Goal: Task Accomplishment & Management: Use online tool/utility

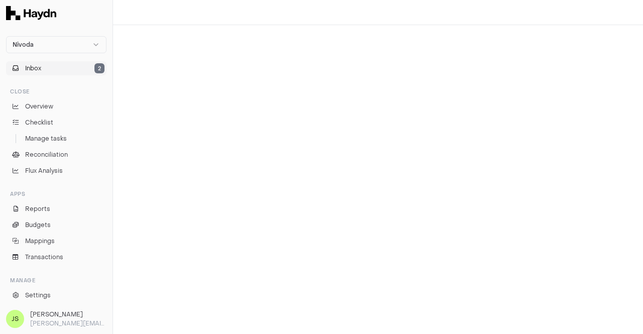
click at [56, 70] on button "Inbox 2" at bounding box center [56, 68] width 100 height 14
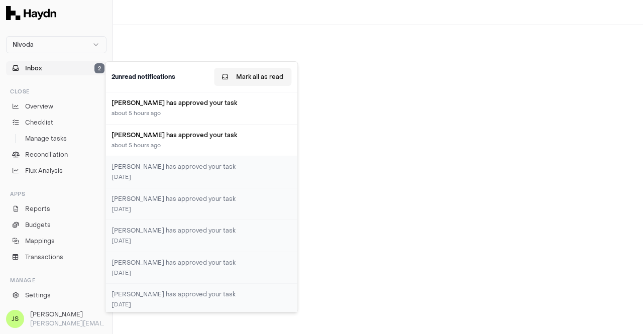
click at [261, 80] on button "Mark all as read" at bounding box center [252, 77] width 77 height 18
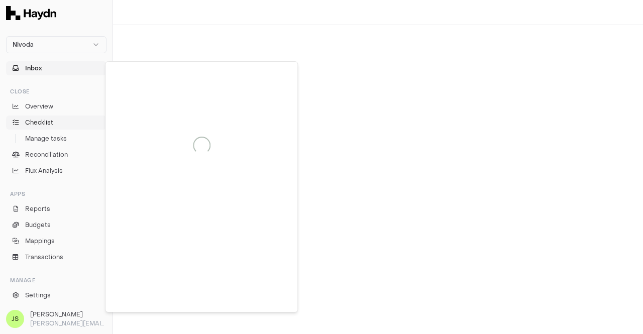
click at [49, 122] on span "Checklist" at bounding box center [39, 122] width 28 height 9
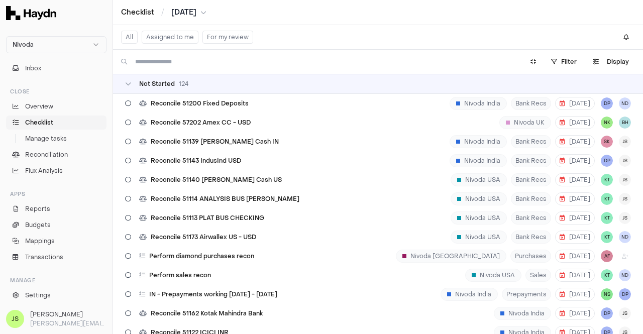
drag, startPoint x: 193, startPoint y: 9, endPoint x: 190, endPoint y: 14, distance: 5.6
click at [192, 10] on span "[DATE]" at bounding box center [183, 13] width 25 height 10
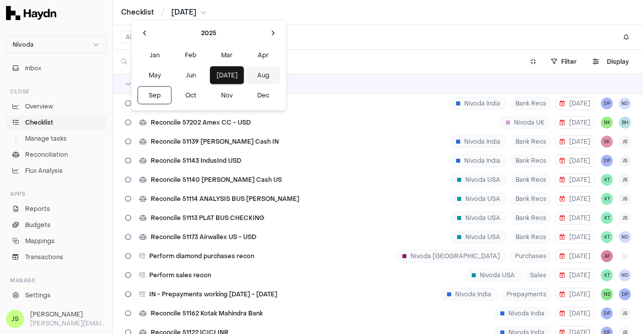
click at [246, 71] on button "Aug" at bounding box center [263, 75] width 34 height 18
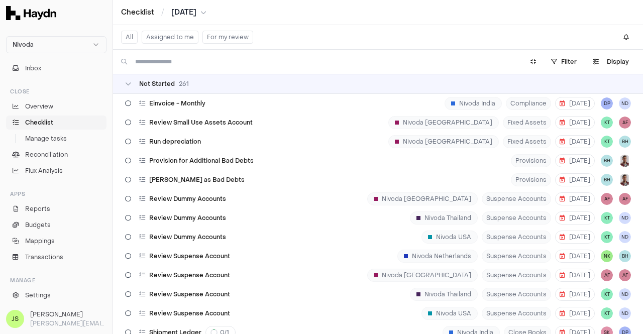
click at [174, 33] on button "Assigned to me" at bounding box center [170, 37] width 57 height 13
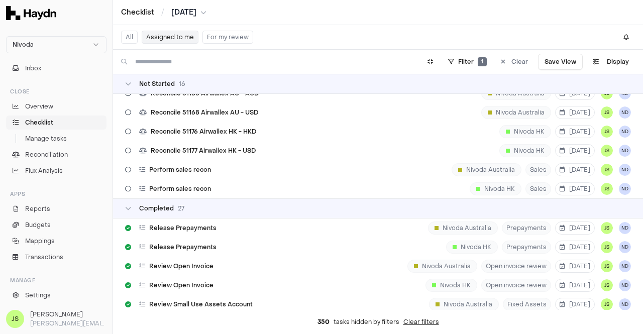
scroll to position [100, 0]
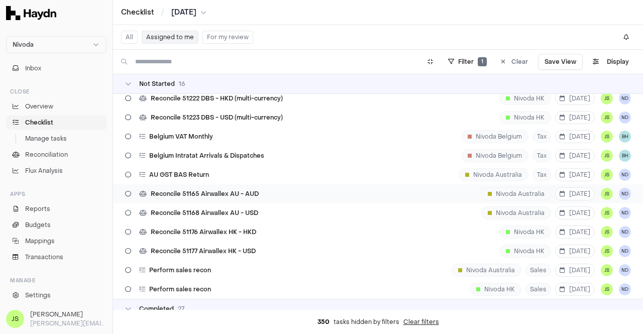
click at [246, 196] on span "Reconcile 51165 Airwallex AU - AUD" at bounding box center [205, 194] width 108 height 8
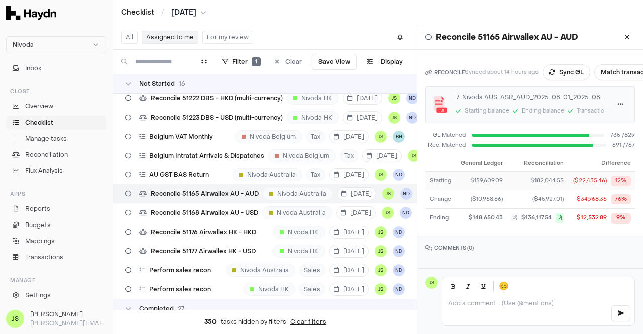
scroll to position [55, 0]
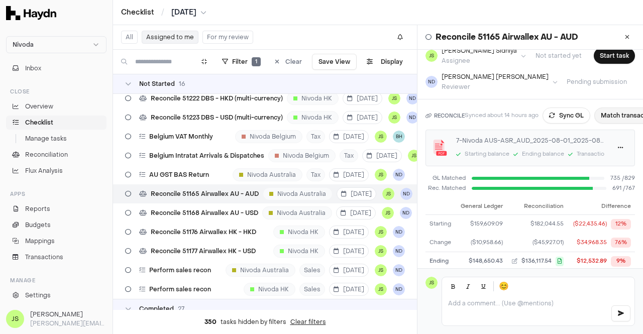
click at [619, 110] on button "Match transactions" at bounding box center [629, 115] width 71 height 16
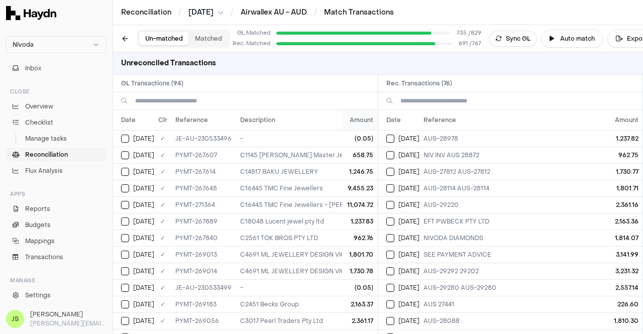
click at [356, 125] on th "Amount" at bounding box center [359, 120] width 35 height 20
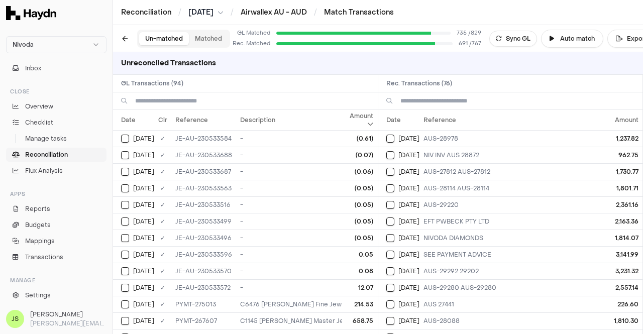
click at [356, 125] on th "Amount" at bounding box center [359, 120] width 35 height 20
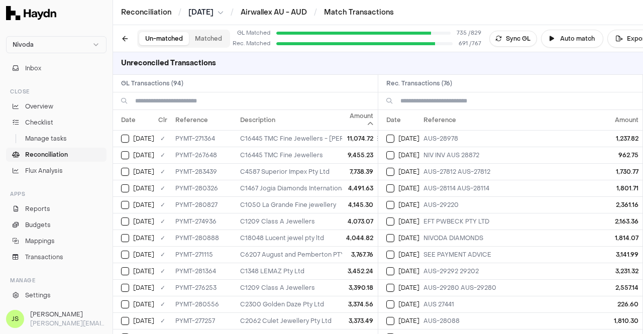
click at [356, 125] on th "Amount" at bounding box center [359, 120] width 35 height 20
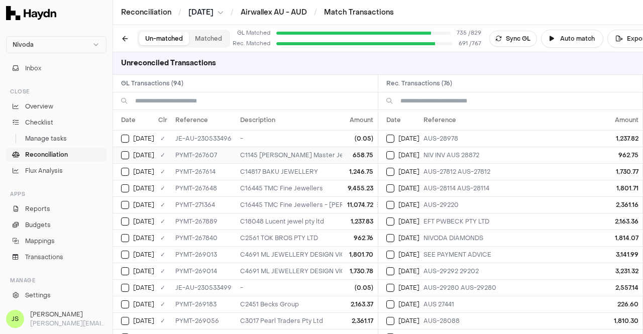
click at [121, 154] on button "Select GL transaction 170309542" at bounding box center [125, 155] width 8 height 8
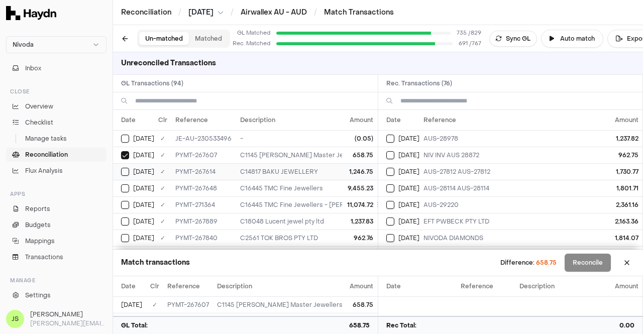
click at [121, 167] on td "[DATE]" at bounding box center [133, 171] width 41 height 17
click at [121, 184] on button "Select GL transaction 170309544" at bounding box center [125, 188] width 8 height 8
click at [129, 201] on button "Select GL transaction 170309697" at bounding box center [125, 205] width 8 height 8
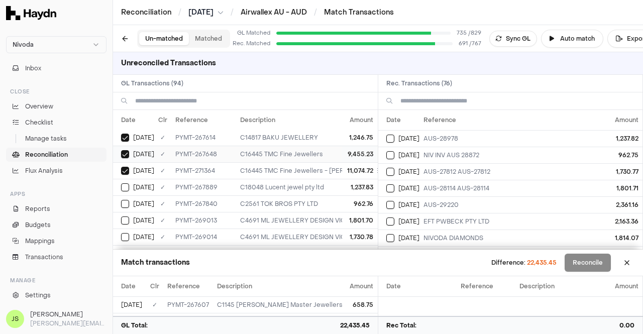
scroll to position [50, 0]
click at [627, 263] on button at bounding box center [627, 263] width 16 height 16
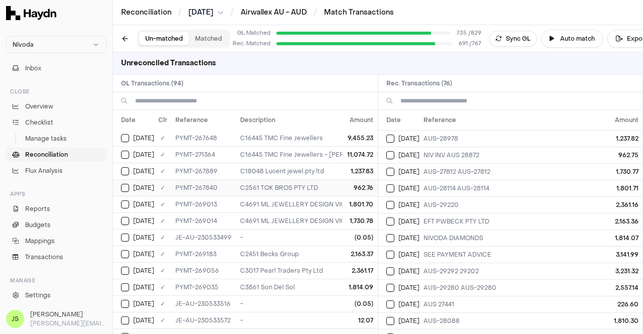
scroll to position [0, 0]
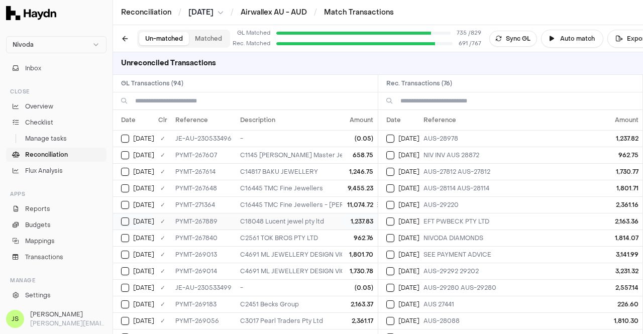
click at [129, 219] on div "[DATE]" at bounding box center [137, 221] width 33 height 8
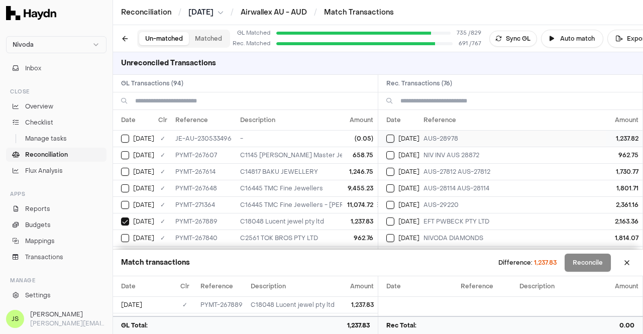
click at [389, 139] on button "Select reconciliation transaction 51900" at bounding box center [390, 139] width 8 height 8
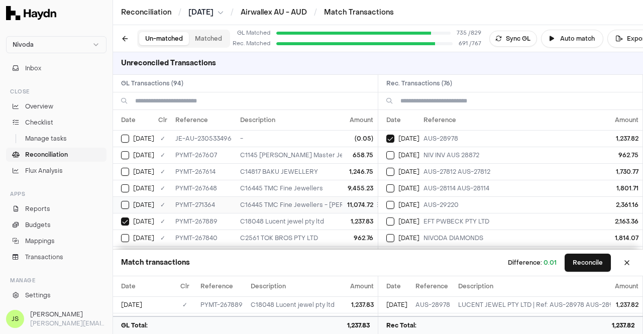
scroll to position [50, 0]
click at [386, 148] on td "[DATE]" at bounding box center [398, 155] width 41 height 17
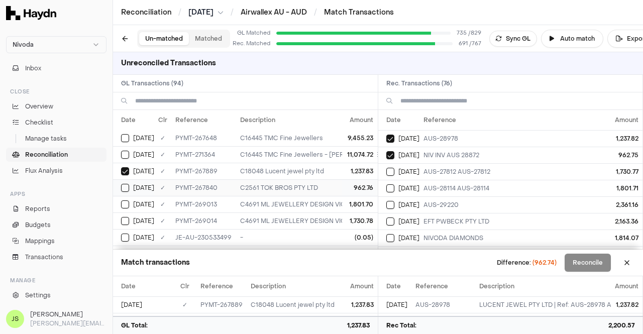
click at [127, 181] on td "[DATE]" at bounding box center [133, 187] width 41 height 17
click at [392, 172] on button "Select reconciliation transaction 51921" at bounding box center [390, 172] width 8 height 8
click at [127, 218] on button "Select GL transaction 8301792" at bounding box center [125, 221] width 8 height 8
click at [395, 189] on div "[DATE]" at bounding box center [402, 188] width 33 height 8
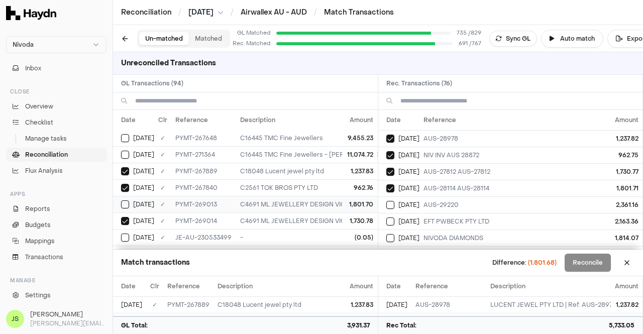
click at [129, 197] on td "[DATE]" at bounding box center [133, 204] width 41 height 17
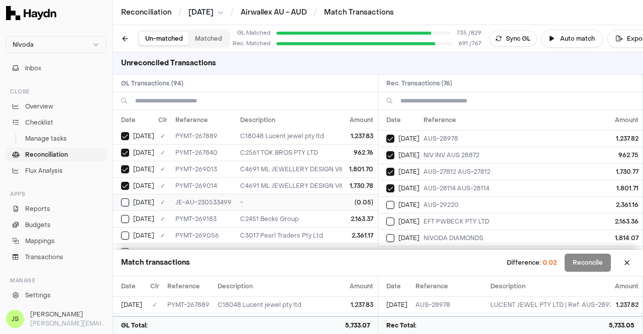
scroll to position [100, 0]
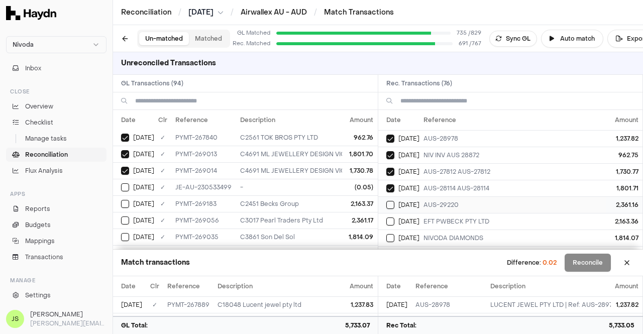
click at [414, 203] on span "[DATE]" at bounding box center [408, 205] width 21 height 8
click at [353, 217] on td "2,361.17" at bounding box center [359, 220] width 35 height 17
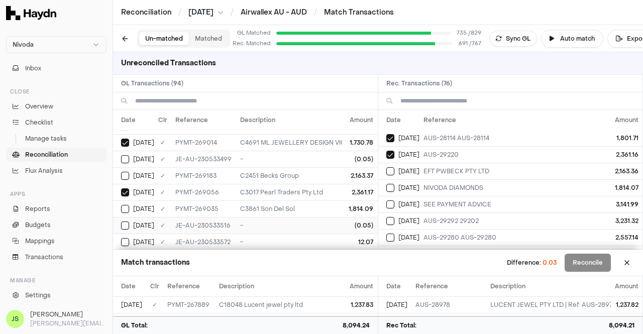
scroll to position [151, 0]
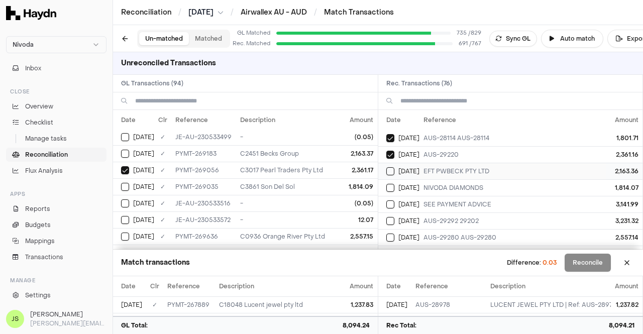
click at [406, 167] on span "[DATE]" at bounding box center [408, 171] width 21 height 8
click at [354, 153] on td "2,163.37" at bounding box center [359, 153] width 35 height 17
click at [429, 185] on td "NIVODA DIAMONDS" at bounding box center [600, 187] width 362 height 17
click at [351, 185] on td "1,814.09" at bounding box center [359, 186] width 35 height 17
click at [416, 200] on div "[DATE]" at bounding box center [402, 204] width 33 height 8
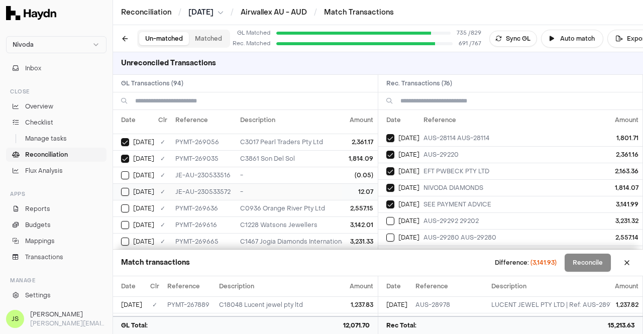
scroll to position [201, 0]
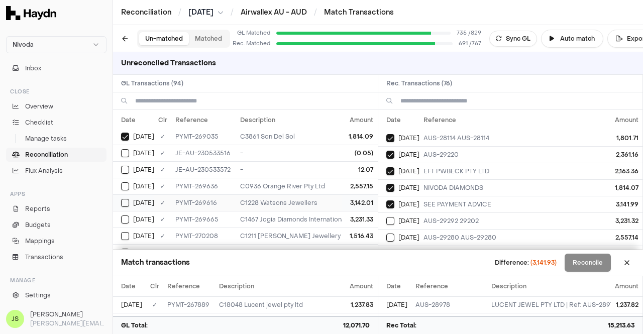
click at [355, 200] on td "3,142.01" at bounding box center [359, 202] width 35 height 17
click at [430, 218] on td "AUS-29292 29202" at bounding box center [600, 220] width 362 height 17
click at [342, 214] on td "3,231.33" at bounding box center [359, 219] width 35 height 17
click at [411, 187] on span "[DATE]" at bounding box center [408, 187] width 21 height 8
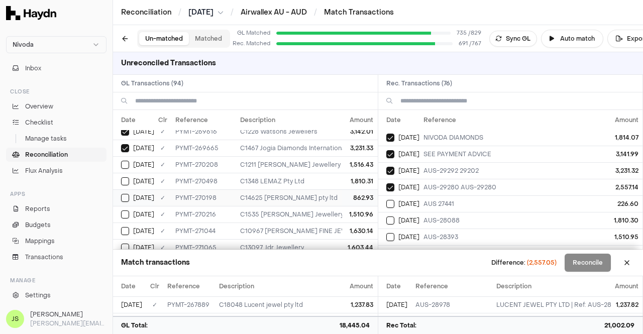
scroll to position [251, 0]
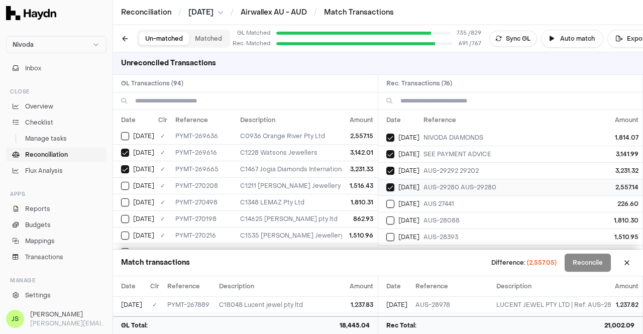
click at [411, 188] on span "[DATE]" at bounding box center [408, 187] width 21 height 8
click at [416, 216] on div "[DATE]" at bounding box center [402, 220] width 33 height 8
click at [327, 186] on td "C1211 [PERSON_NAME] Jewellery Pty Ltd" at bounding box center [358, 185] width 245 height 17
click at [324, 180] on td "C1211 [PERSON_NAME] Jewellery Pty Ltd" at bounding box center [358, 185] width 245 height 17
click at [326, 198] on td "C1348 LEMAZ Pty Ltd" at bounding box center [358, 202] width 245 height 17
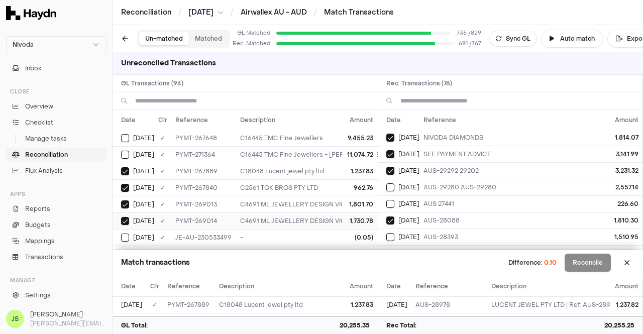
scroll to position [0, 0]
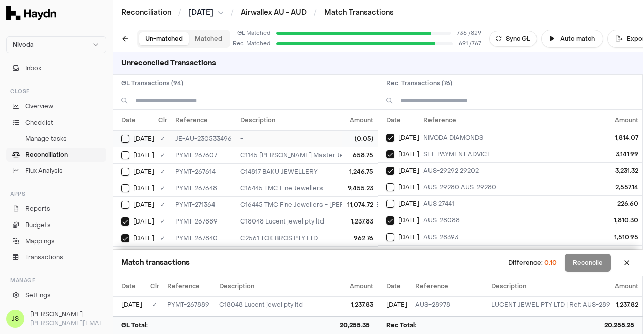
click at [332, 138] on td "-" at bounding box center [358, 138] width 245 height 17
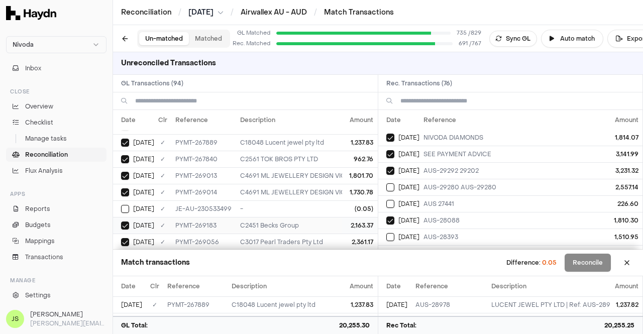
scroll to position [100, 0]
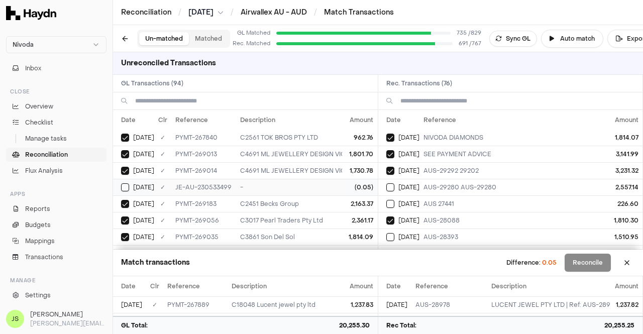
click at [329, 184] on td "-" at bounding box center [358, 187] width 245 height 17
click at [577, 262] on button "Reconcile" at bounding box center [587, 263] width 46 height 18
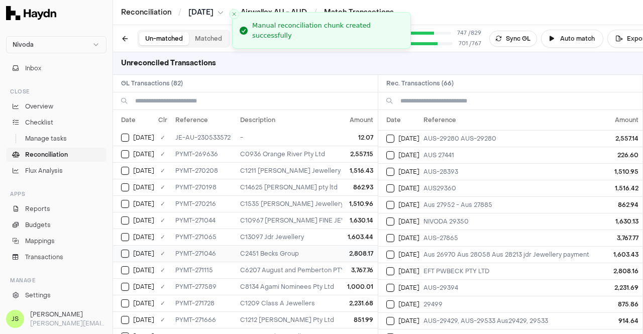
scroll to position [0, 0]
